Goal: Task Accomplishment & Management: Manage account settings

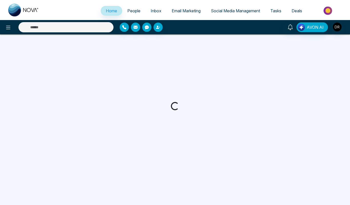
select select "*"
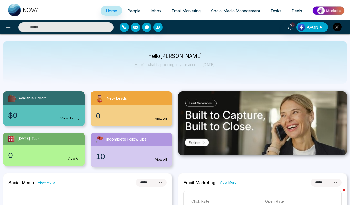
click at [337, 28] on img "button" at bounding box center [337, 27] width 9 height 9
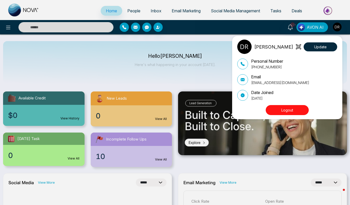
click at [300, 110] on button "Logout" at bounding box center [287, 110] width 43 height 10
